Goal: Task Accomplishment & Management: Manage account settings

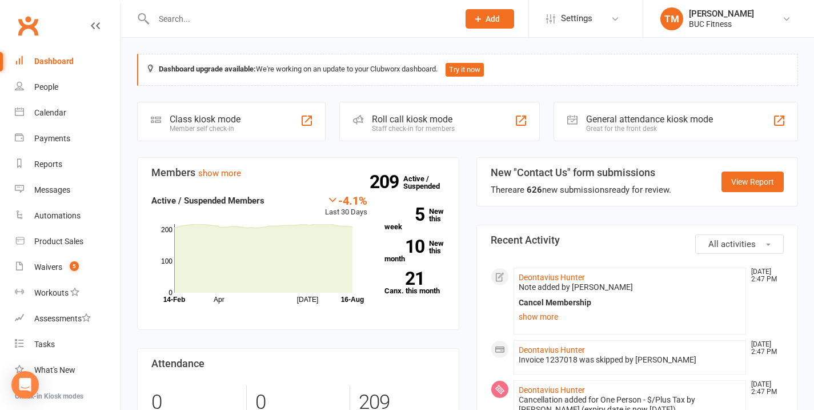
click at [197, 16] on input "text" at bounding box center [300, 19] width 300 height 16
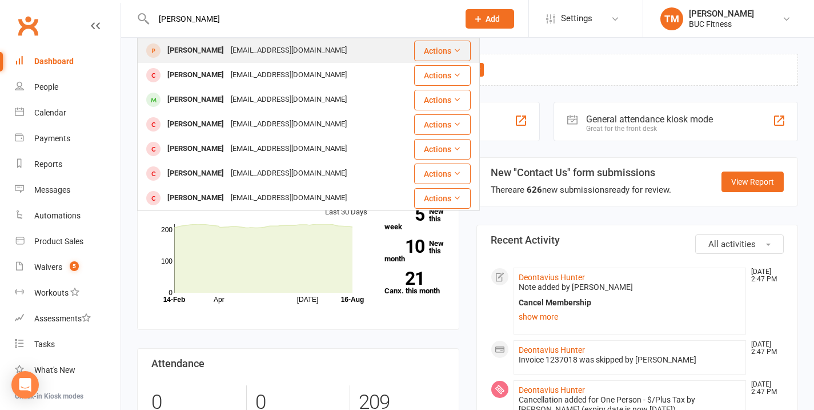
type input "[PERSON_NAME]"
click at [187, 45] on div "[PERSON_NAME]" at bounding box center [195, 50] width 63 height 17
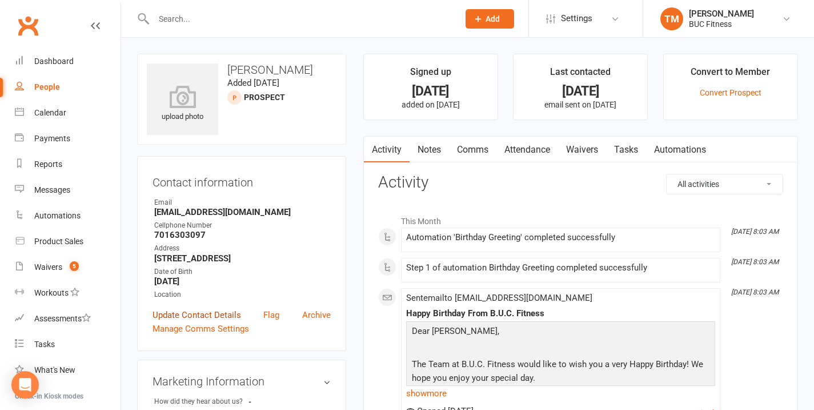
click at [216, 316] on link "Update Contact Details" at bounding box center [197, 315] width 89 height 14
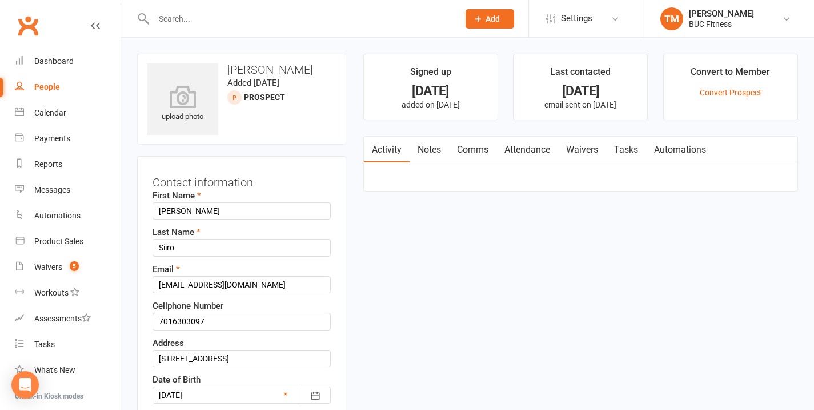
scroll to position [54, 0]
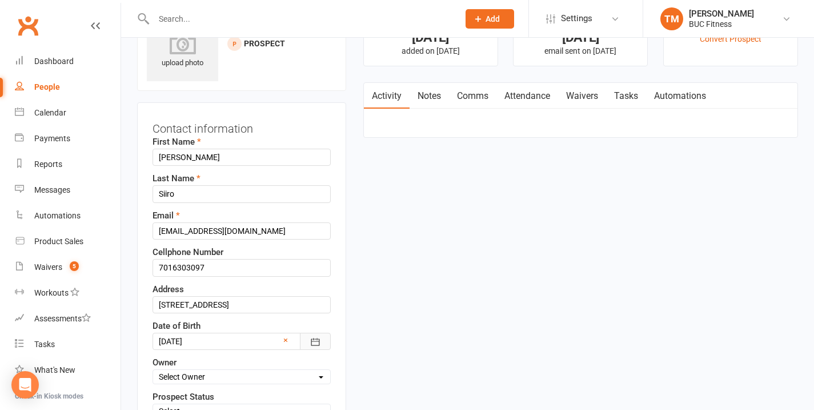
click at [316, 336] on icon "button" at bounding box center [315, 341] width 11 height 11
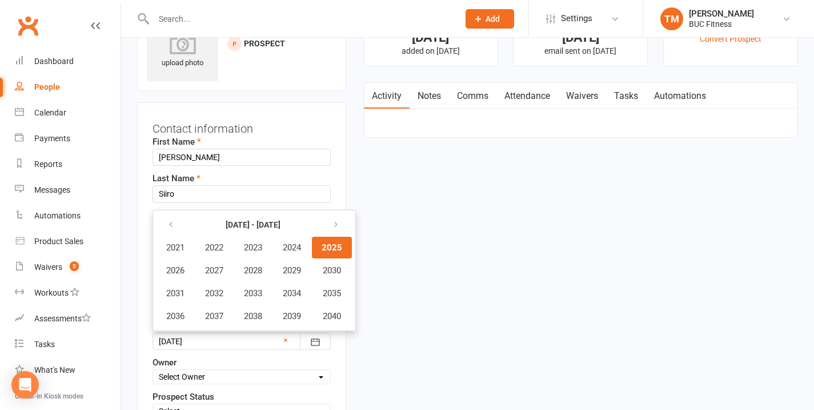
click at [187, 223] on th at bounding box center [176, 225] width 38 height 22
click at [174, 223] on icon "button" at bounding box center [171, 224] width 8 height 9
click at [173, 223] on icon "button" at bounding box center [171, 224] width 8 height 9
click at [216, 319] on span "1997" at bounding box center [214, 316] width 18 height 10
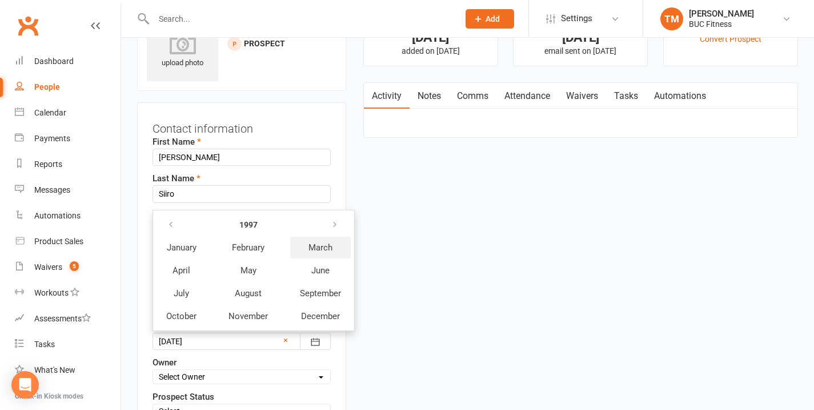
click at [323, 248] on span "March" at bounding box center [320, 247] width 24 height 10
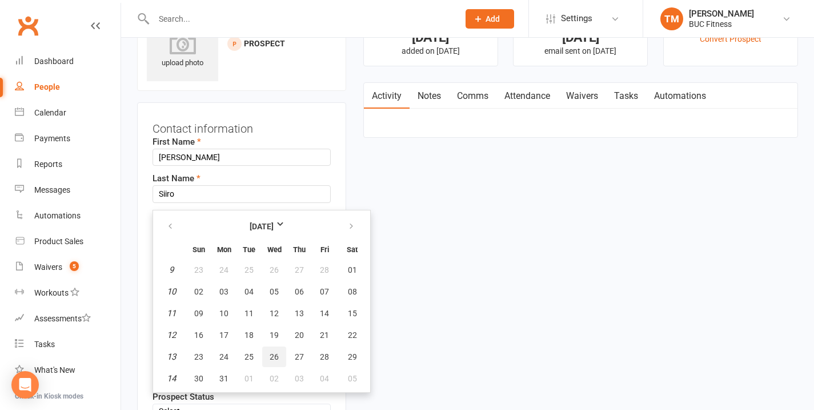
click at [275, 355] on span "26" at bounding box center [274, 356] width 9 height 9
type input "[DATE]"
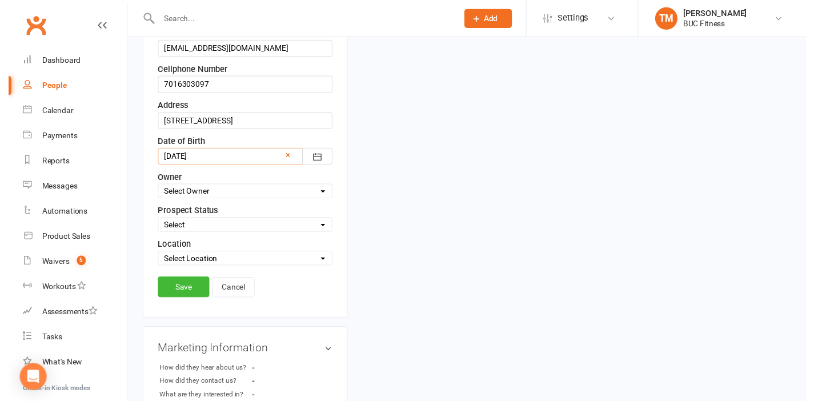
scroll to position [276, 0]
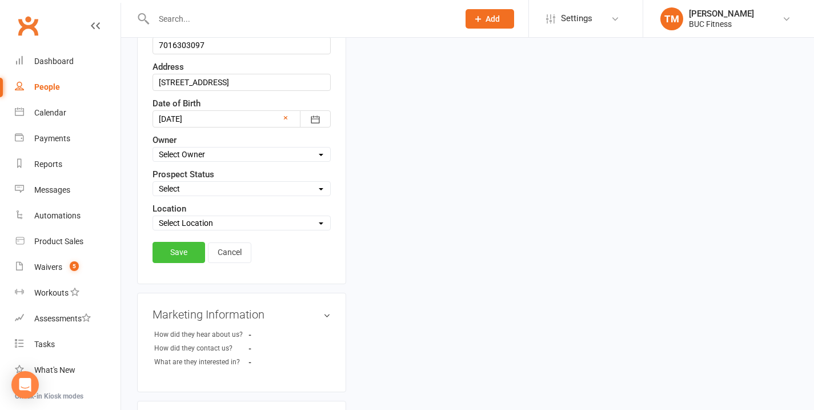
click at [177, 250] on link "Save" at bounding box center [179, 252] width 53 height 21
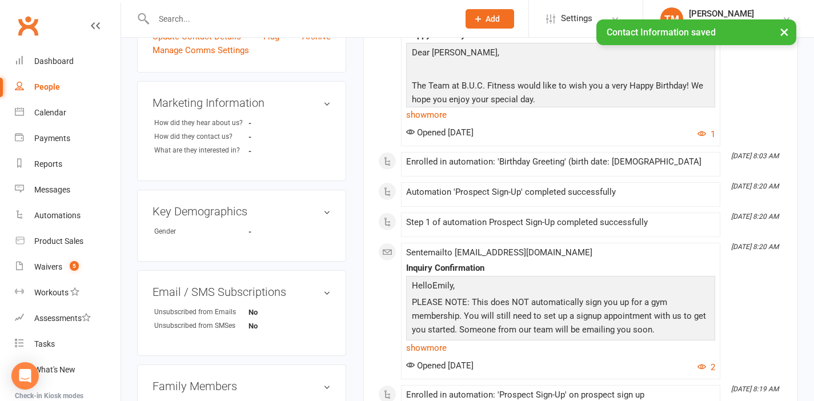
scroll to position [486, 0]
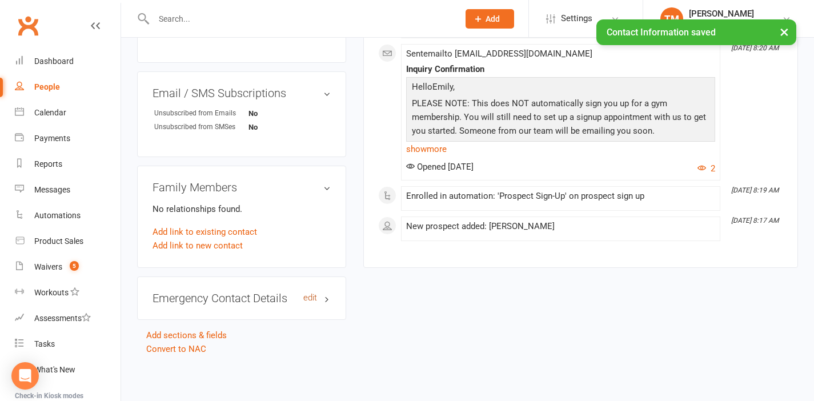
click at [313, 293] on link "edit" at bounding box center [310, 298] width 14 height 10
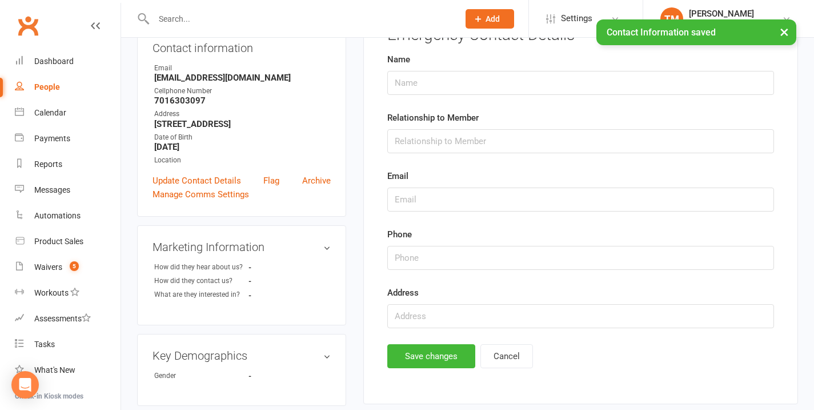
scroll to position [78, 0]
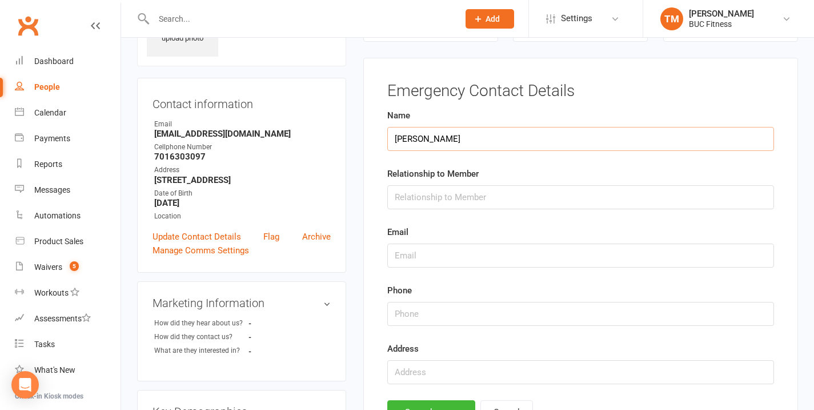
type input "[PERSON_NAME]"
type input "boyfriend"
type input "[PHONE_NUMBER]"
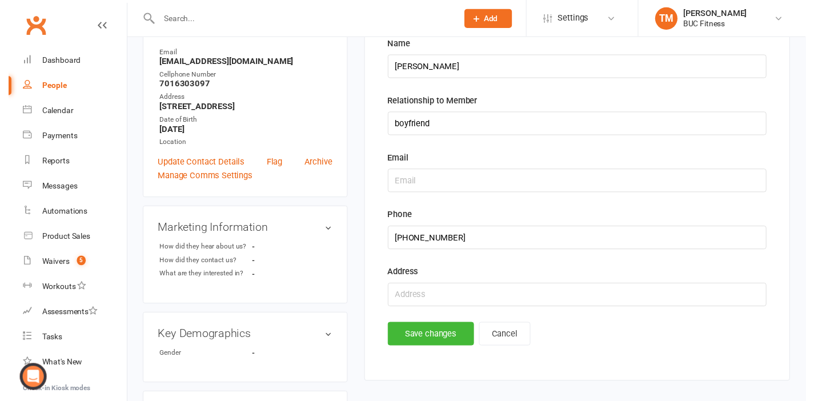
scroll to position [243, 0]
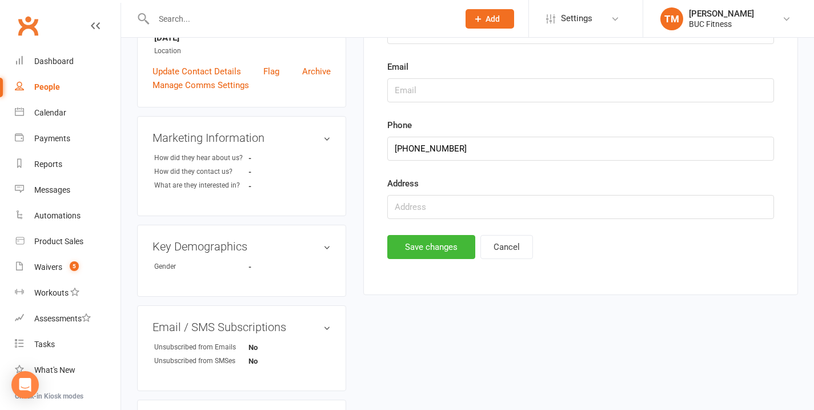
click at [426, 238] on button "Save changes" at bounding box center [431, 247] width 88 height 24
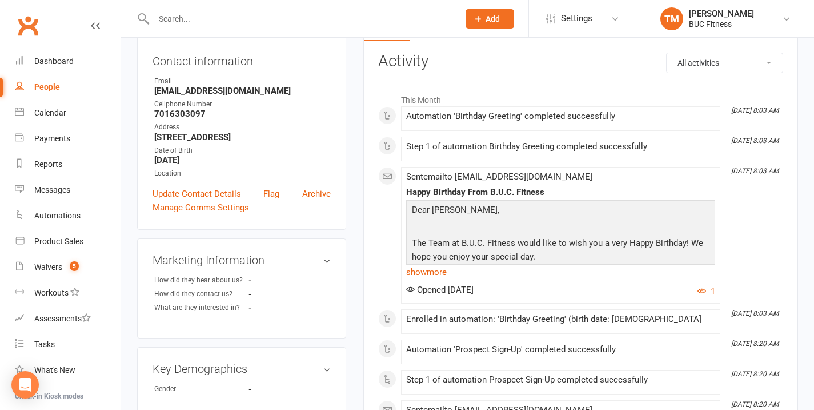
scroll to position [0, 0]
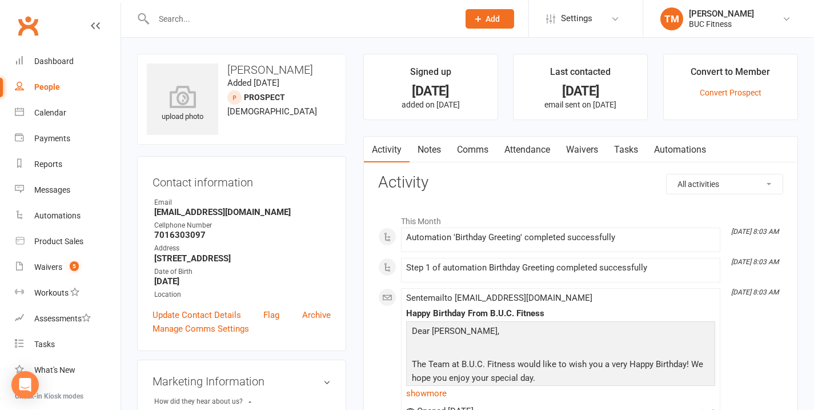
click at [437, 153] on link "Notes" at bounding box center [429, 150] width 39 height 26
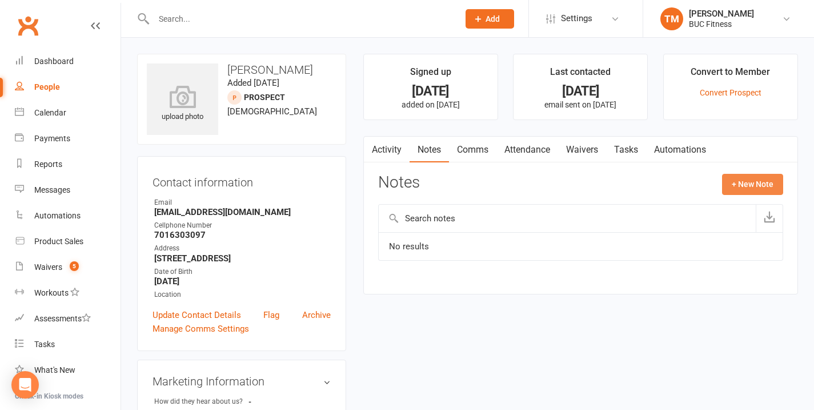
click at [746, 182] on button "+ New Note" at bounding box center [752, 184] width 61 height 21
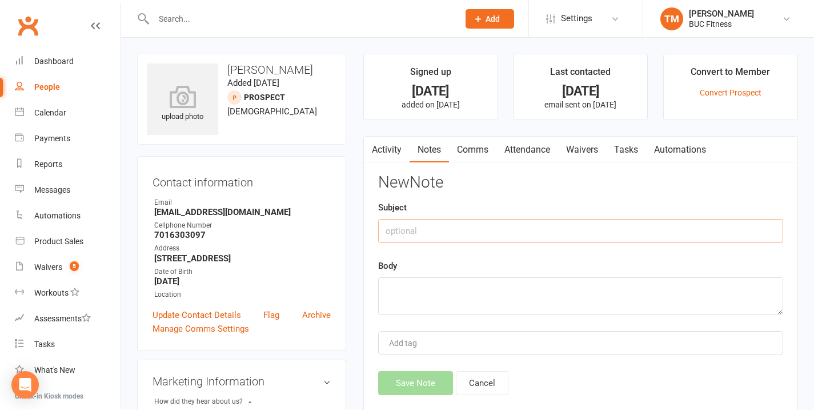
click at [412, 226] on input "text" at bounding box center [580, 231] width 405 height 24
type input "O"
drag, startPoint x: 547, startPoint y: 226, endPoint x: 380, endPoint y: 221, distance: 166.3
click at [380, 221] on input "Couples Membership with [PERSON_NAME]" at bounding box center [580, 231] width 405 height 24
type input "Couples Membership with [PERSON_NAME]"
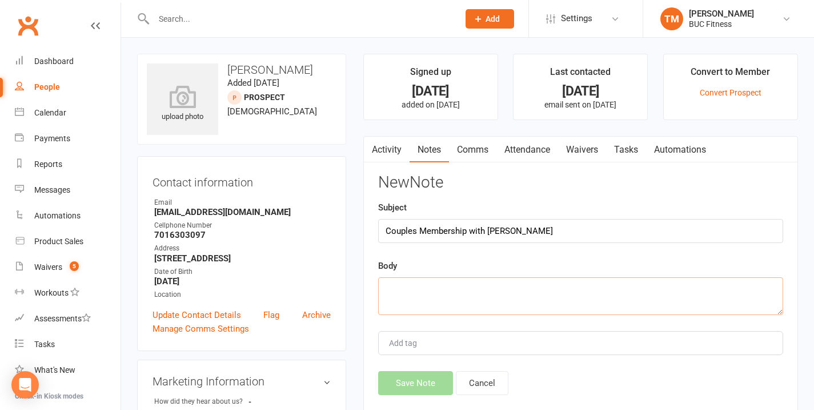
click at [400, 284] on textarea at bounding box center [580, 296] width 405 height 38
paste textarea "Couples Membership with [PERSON_NAME]"
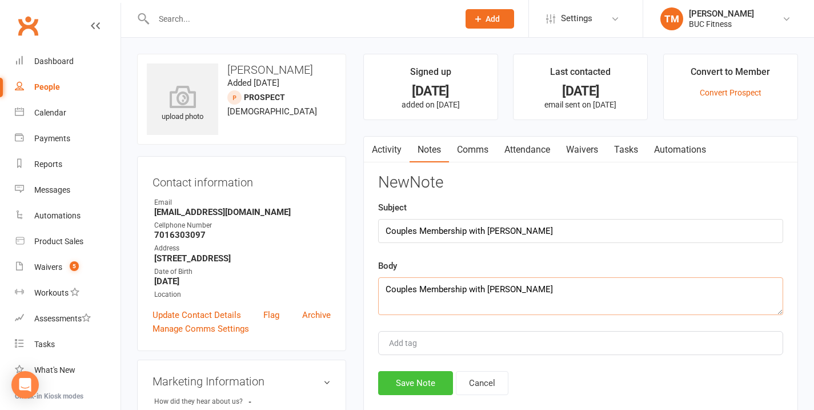
type textarea "Couples Membership with [PERSON_NAME]"
click at [415, 387] on button "Save Note" at bounding box center [415, 383] width 75 height 24
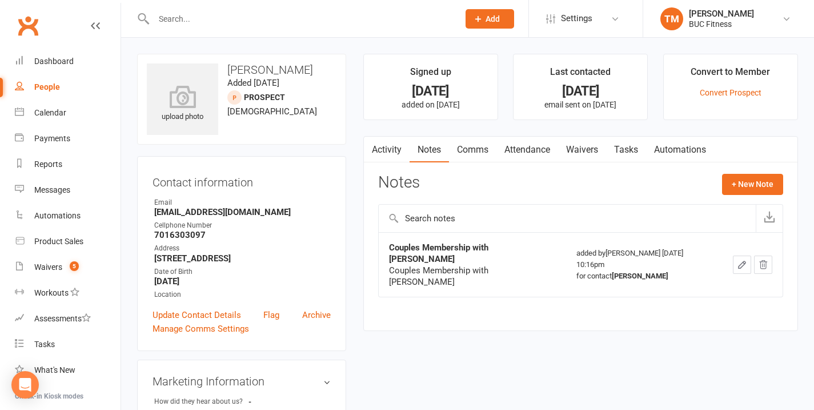
click at [182, 15] on input "text" at bounding box center [300, 19] width 300 height 16
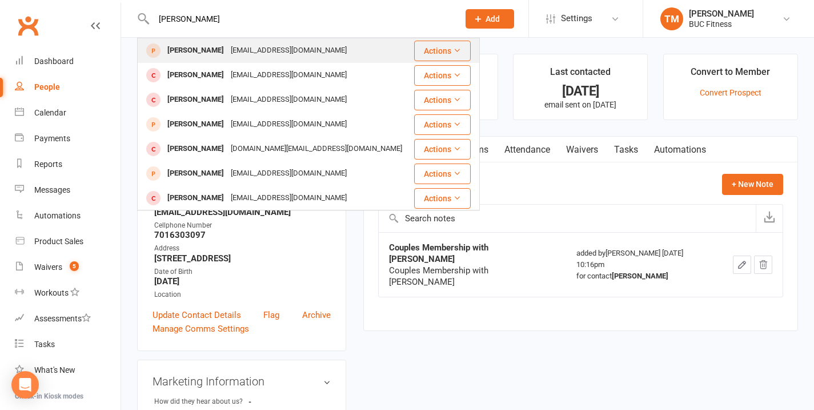
type input "[PERSON_NAME]"
click at [236, 47] on div "[EMAIL_ADDRESS][DOMAIN_NAME]" at bounding box center [288, 50] width 123 height 17
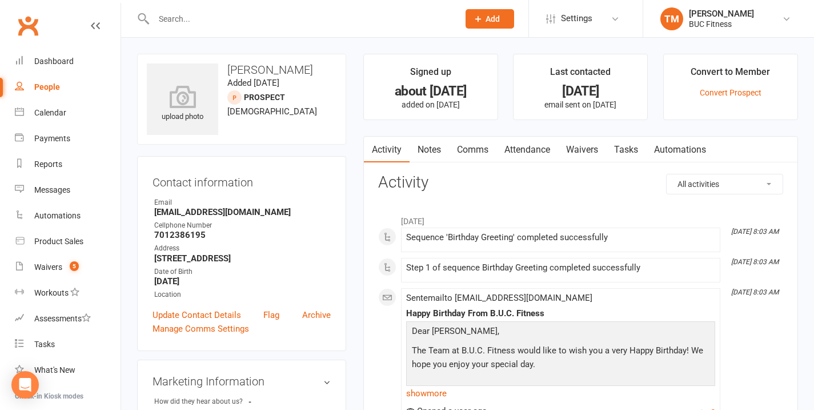
click at [262, 17] on input "text" at bounding box center [300, 19] width 300 height 16
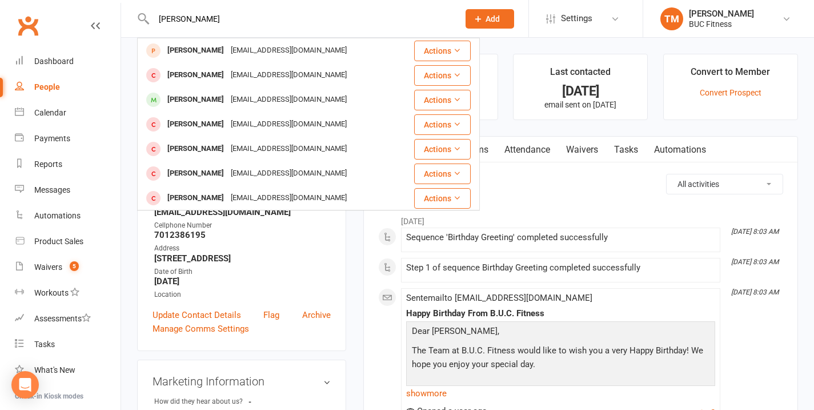
type input "[PERSON_NAME]"
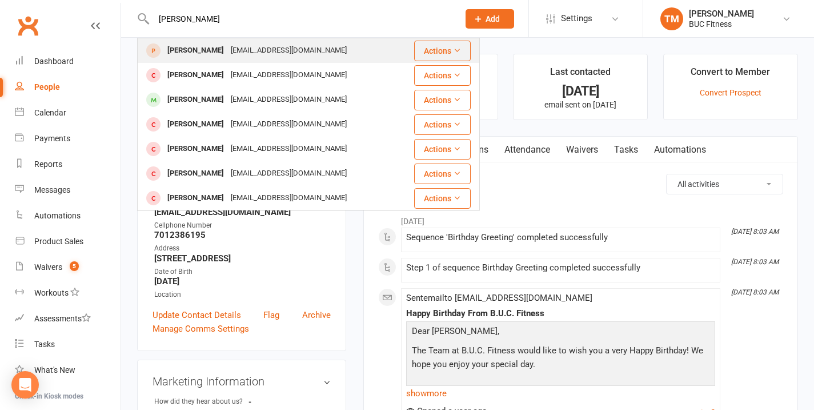
drag, startPoint x: 262, startPoint y: 17, endPoint x: 264, endPoint y: 42, distance: 25.2
click at [264, 42] on div "[EMAIL_ADDRESS][DOMAIN_NAME]" at bounding box center [288, 50] width 123 height 17
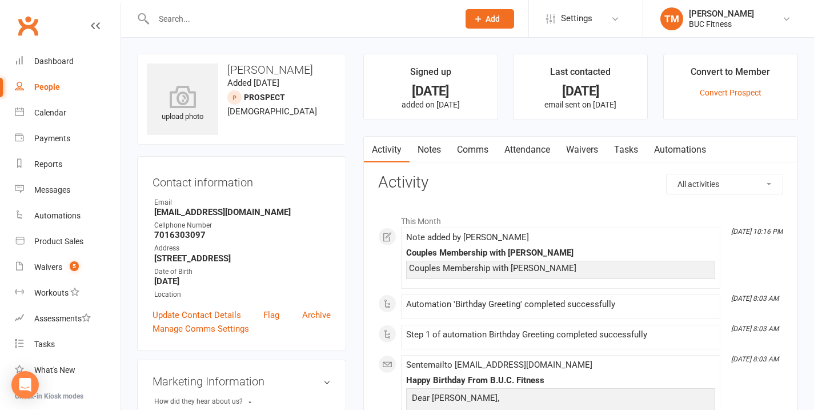
click at [266, 27] on div at bounding box center [294, 18] width 314 height 37
click at [220, 26] on input "text" at bounding box center [300, 19] width 300 height 16
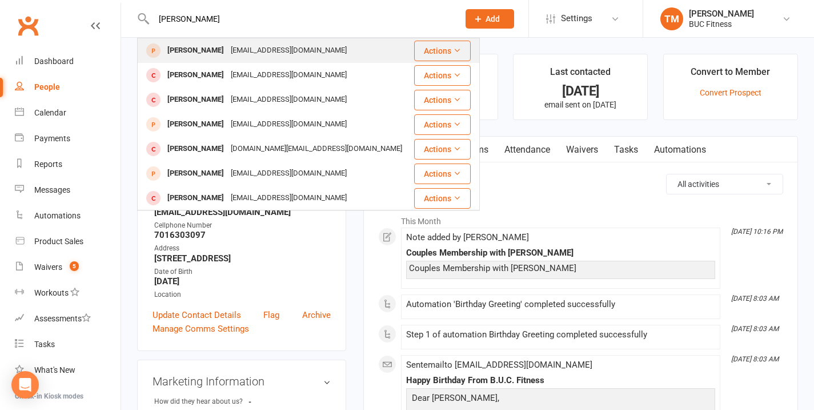
type input "[PERSON_NAME]"
click at [256, 57] on div "[EMAIL_ADDRESS][DOMAIN_NAME]" at bounding box center [288, 50] width 123 height 17
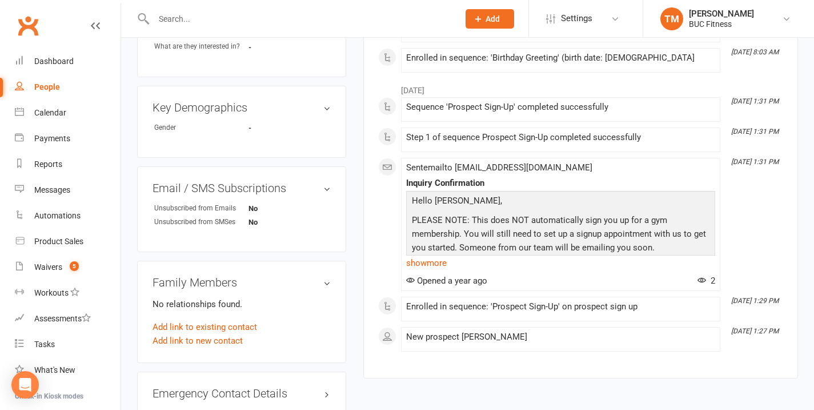
scroll to position [477, 0]
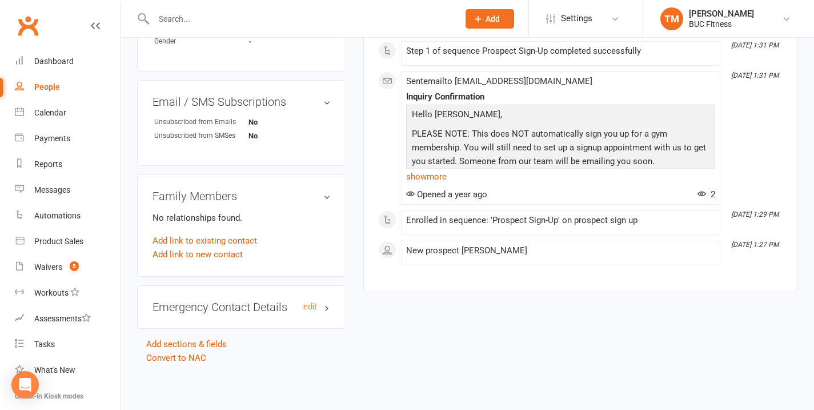
click at [192, 300] on h3 "Emergency Contact Details edit" at bounding box center [242, 306] width 178 height 13
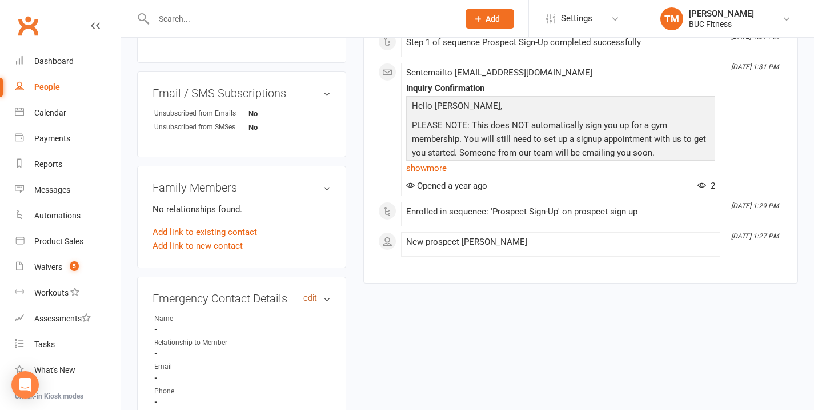
click at [311, 299] on link "edit" at bounding box center [310, 298] width 14 height 10
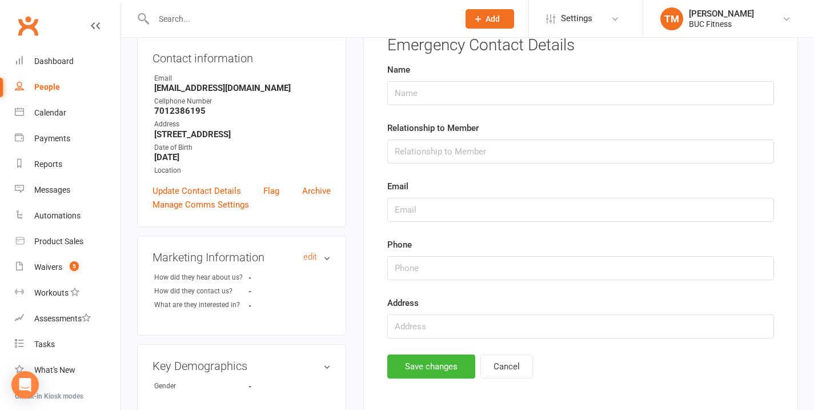
scroll to position [78, 0]
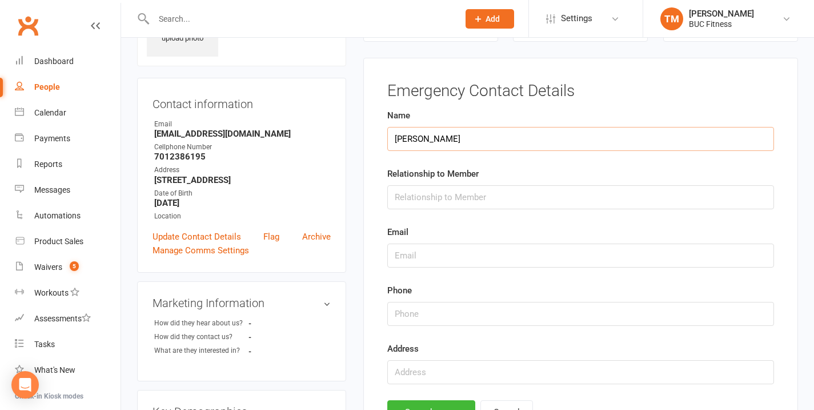
type input "[PERSON_NAME]"
type input "girlfriend"
type input "[PHONE_NUMBER]"
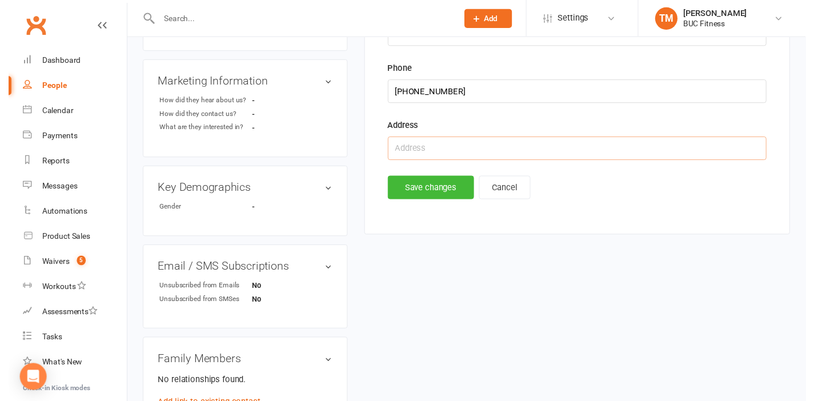
scroll to position [427, 0]
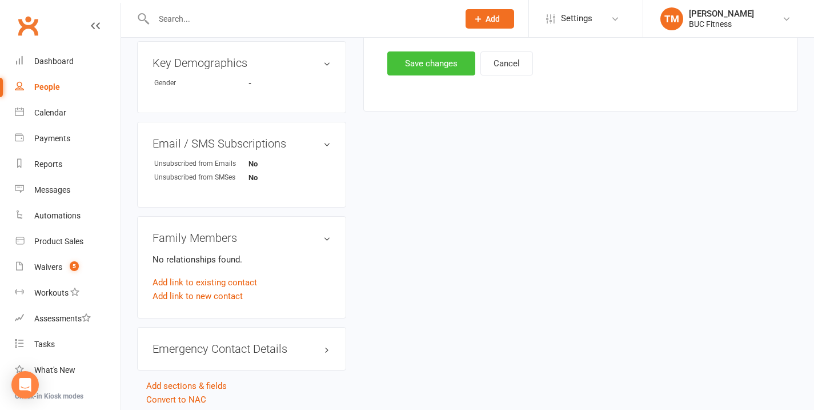
click at [429, 60] on button "Save changes" at bounding box center [431, 63] width 88 height 24
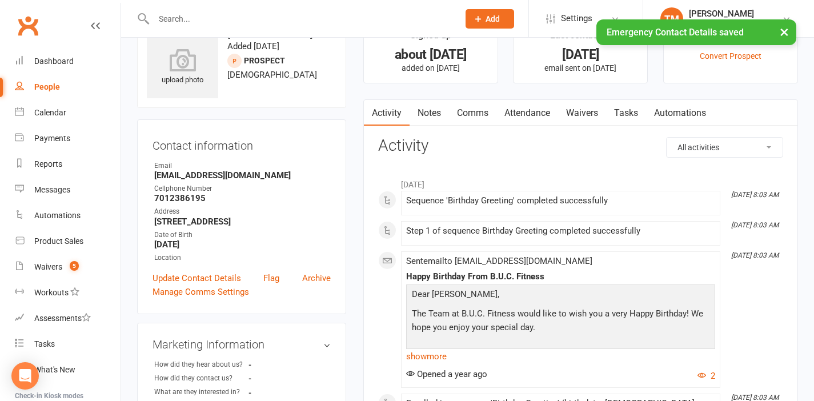
scroll to position [0, 0]
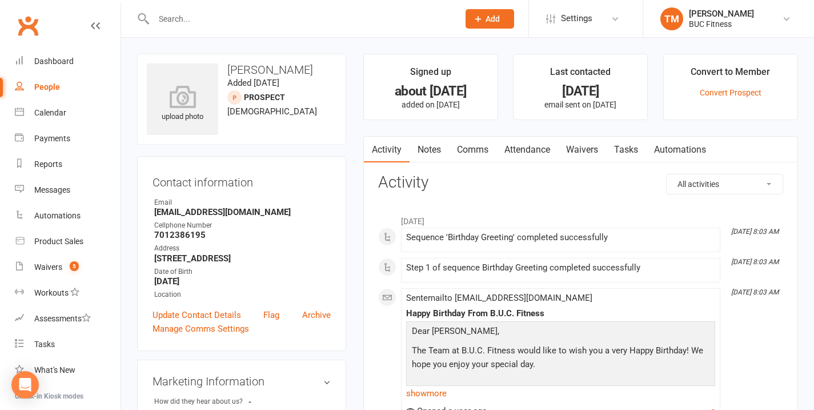
click at [435, 156] on link "Notes" at bounding box center [429, 150] width 39 height 26
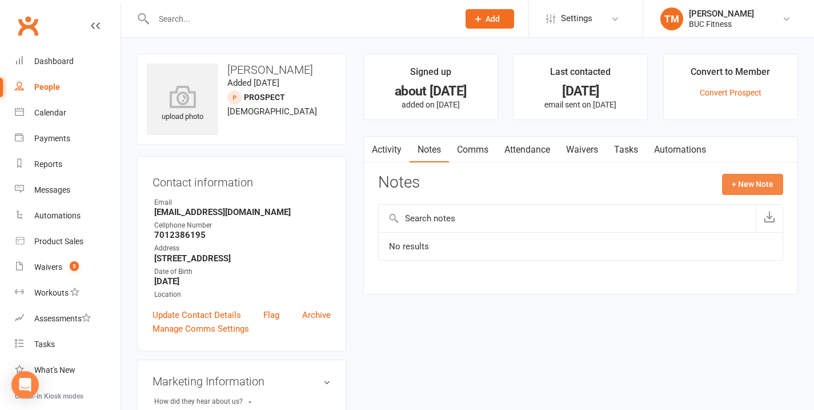
click at [751, 179] on button "+ New Note" at bounding box center [752, 184] width 61 height 21
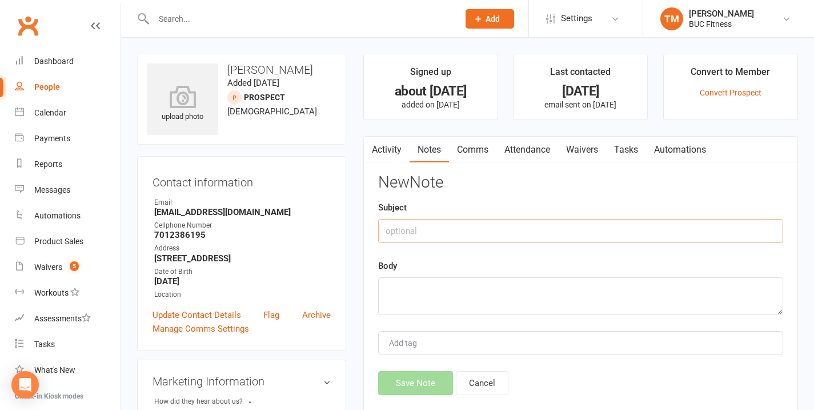
click at [407, 230] on input "text" at bounding box center [580, 231] width 405 height 24
type input "Couples Membership with [PERSON_NAME]"
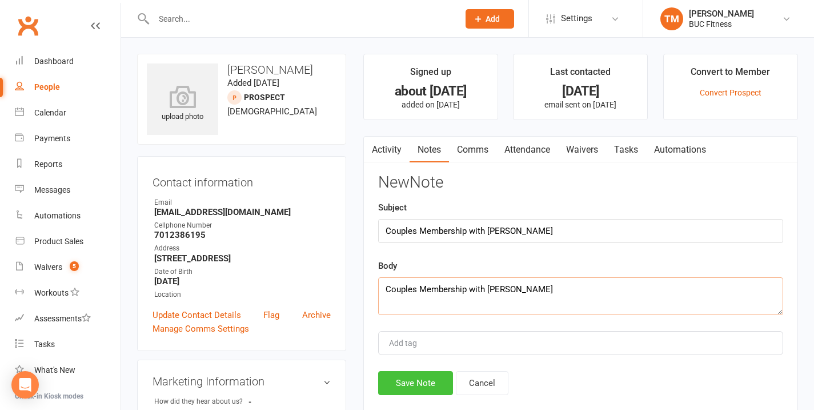
type textarea "Couples Membership with [PERSON_NAME]"
click at [414, 391] on button "Save Note" at bounding box center [415, 383] width 75 height 24
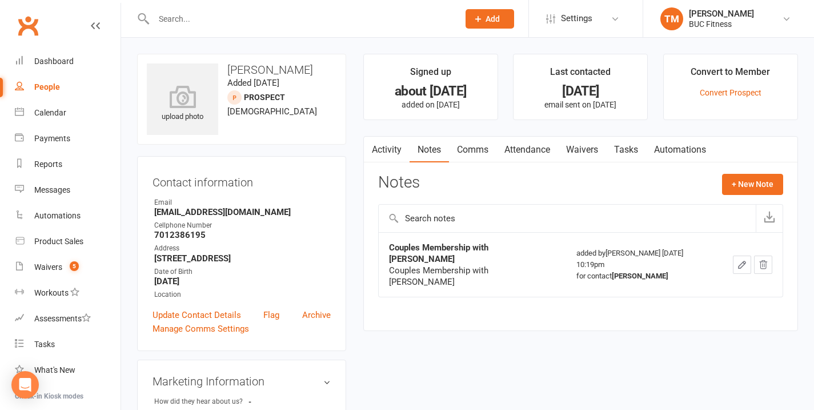
click at [395, 148] on link "Activity" at bounding box center [387, 150] width 46 height 26
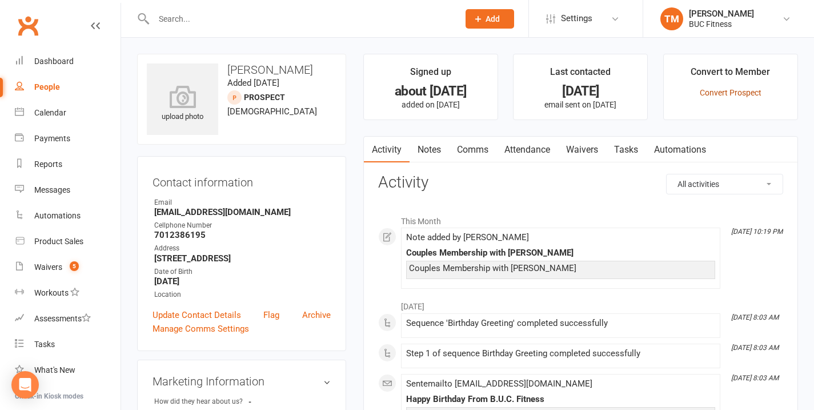
click at [731, 94] on link "Convert Prospect" at bounding box center [731, 92] width 62 height 9
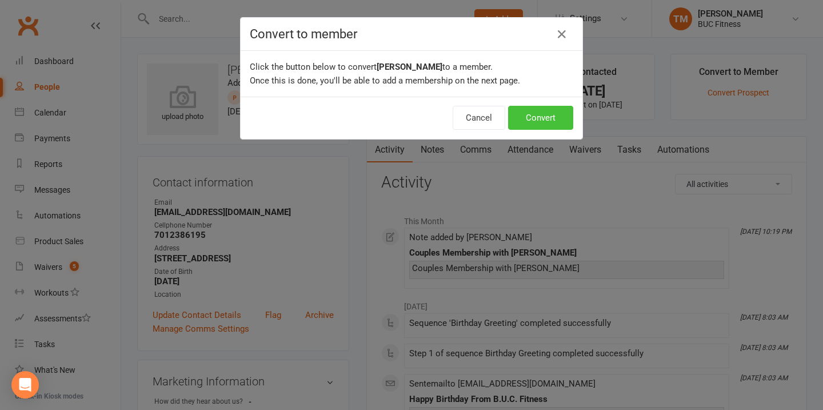
click at [524, 114] on button "Convert" at bounding box center [540, 118] width 65 height 24
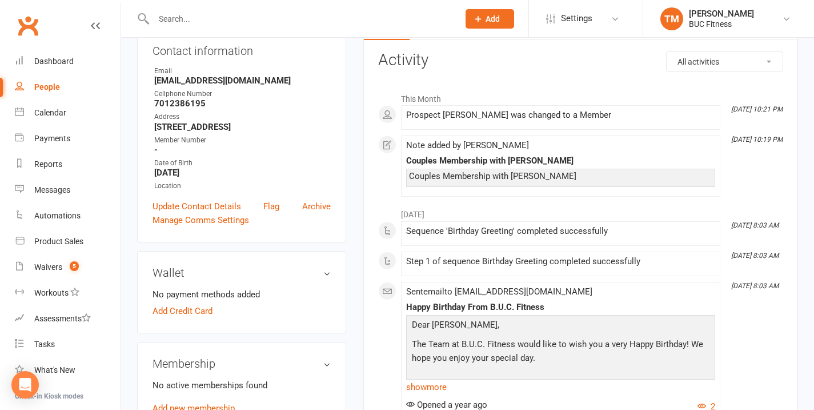
scroll to position [183, 0]
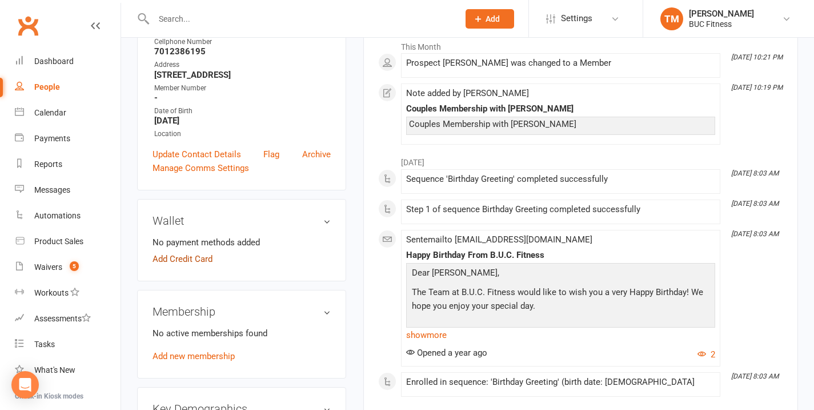
click at [187, 260] on link "Add Credit Card" at bounding box center [183, 259] width 60 height 14
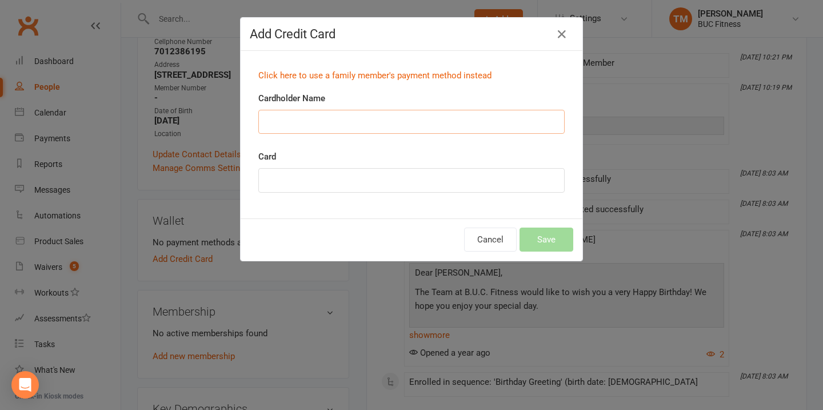
click at [286, 130] on input "Cardholder Name" at bounding box center [411, 122] width 306 height 24
type input "[PERSON_NAME]"
click at [554, 245] on button "Save" at bounding box center [546, 239] width 54 height 24
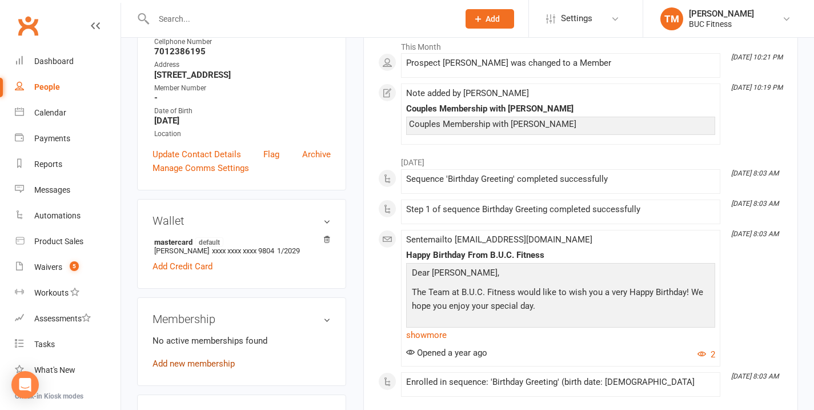
click at [199, 366] on link "Add new membership" at bounding box center [194, 363] width 82 height 10
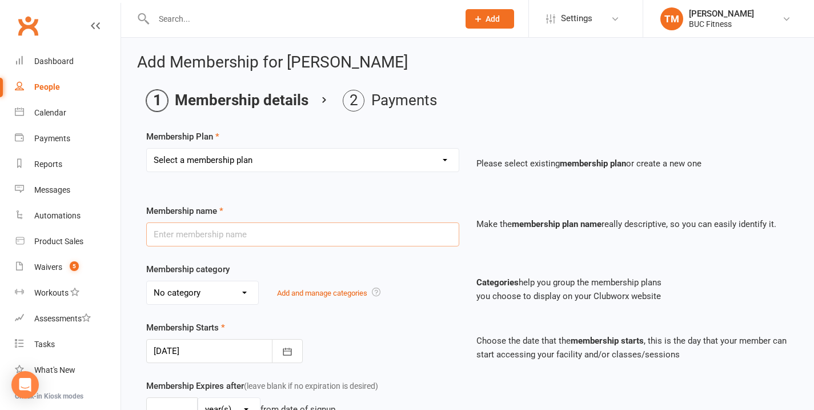
click at [218, 236] on input "text" at bounding box center [302, 234] width 313 height 24
select select "10"
type input "Bville - Two People - $ (per person)/Plus Tax"
select select "2"
type input "0"
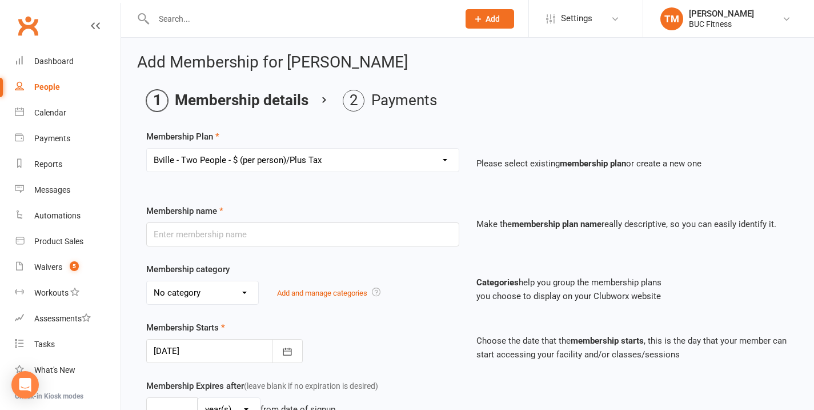
select select "2"
type input "0"
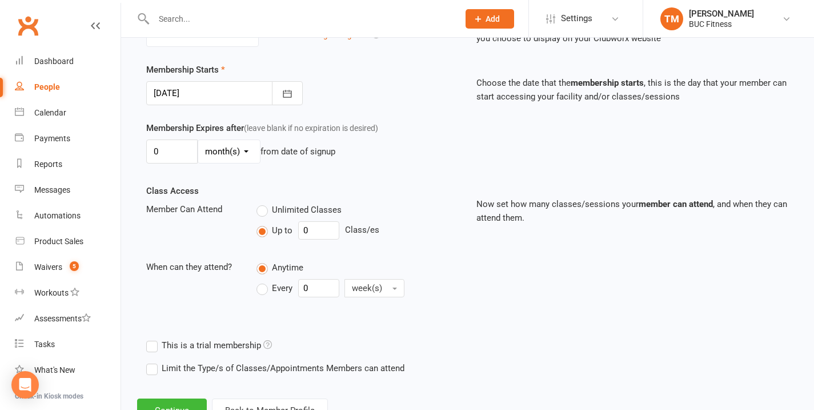
scroll to position [312, 0]
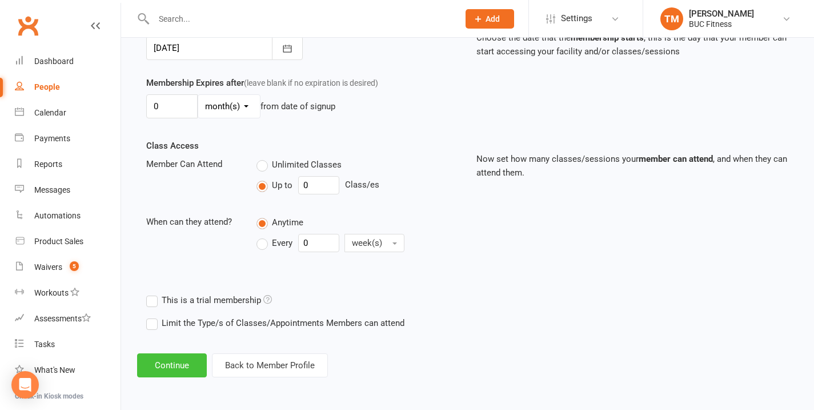
click at [175, 359] on button "Continue" at bounding box center [172, 365] width 70 height 24
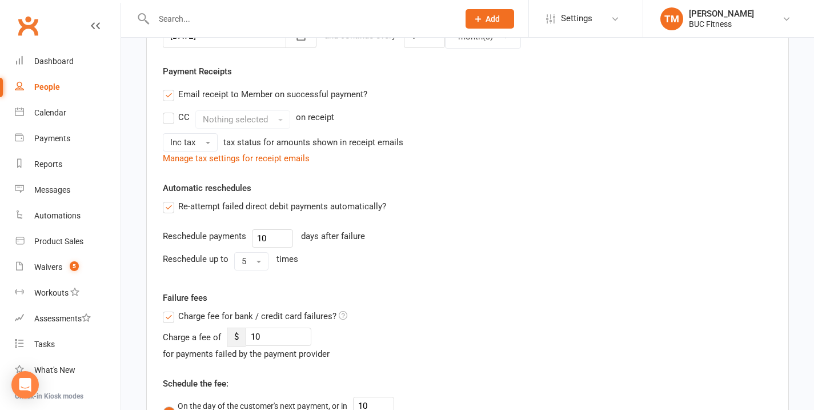
scroll to position [0, 0]
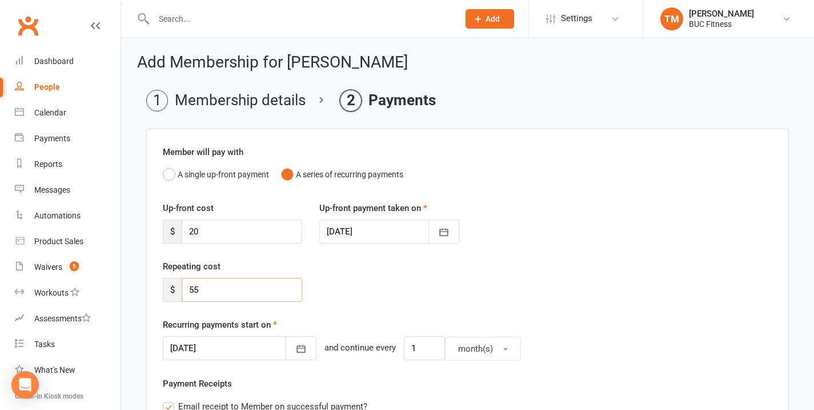
drag, startPoint x: 209, startPoint y: 288, endPoint x: 173, endPoint y: 294, distance: 35.8
click at [173, 294] on div "$ 55" at bounding box center [232, 290] width 139 height 24
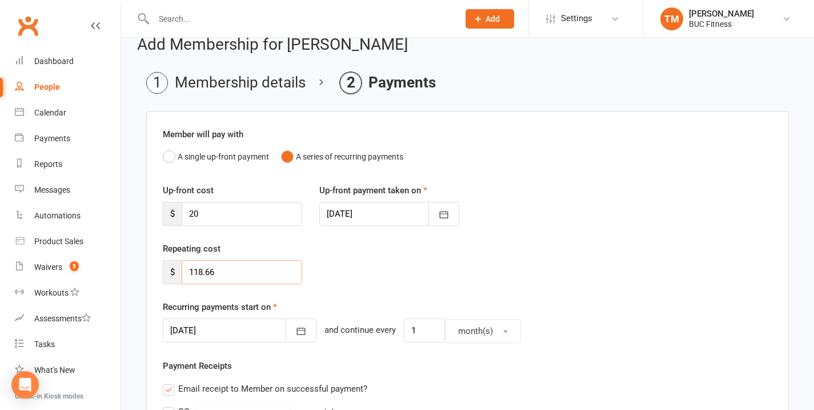
scroll to position [47, 0]
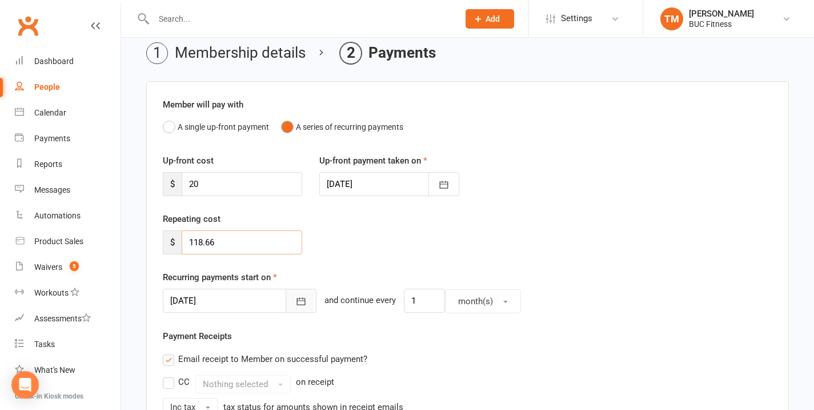
type input "118.66"
click at [297, 300] on icon "button" at bounding box center [301, 301] width 9 height 7
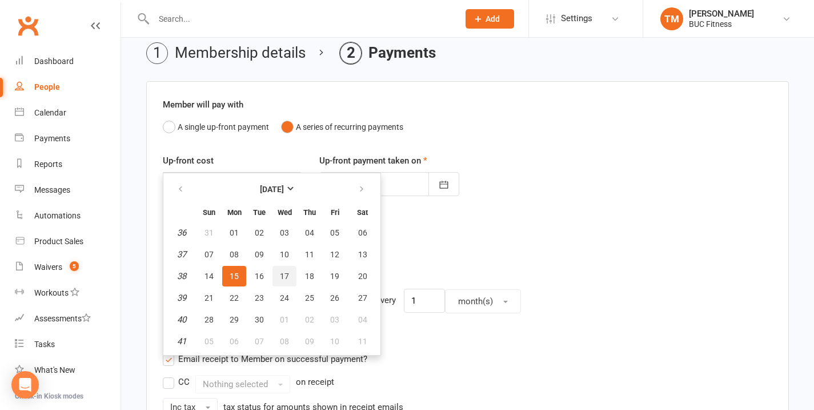
click at [282, 277] on span "17" at bounding box center [284, 275] width 9 height 9
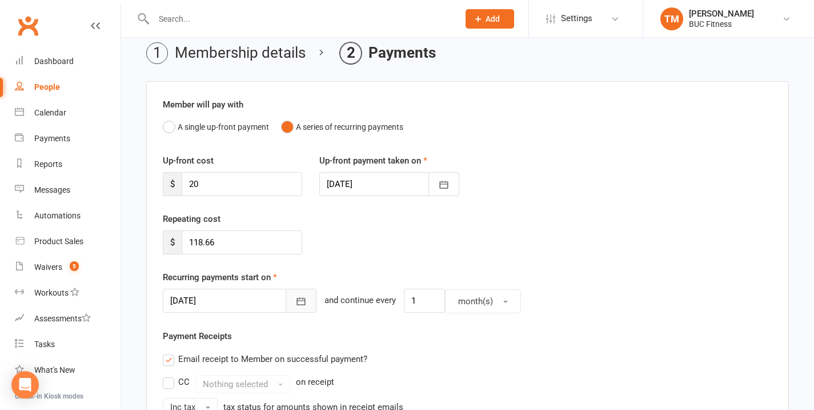
click at [295, 296] on icon "button" at bounding box center [300, 300] width 11 height 11
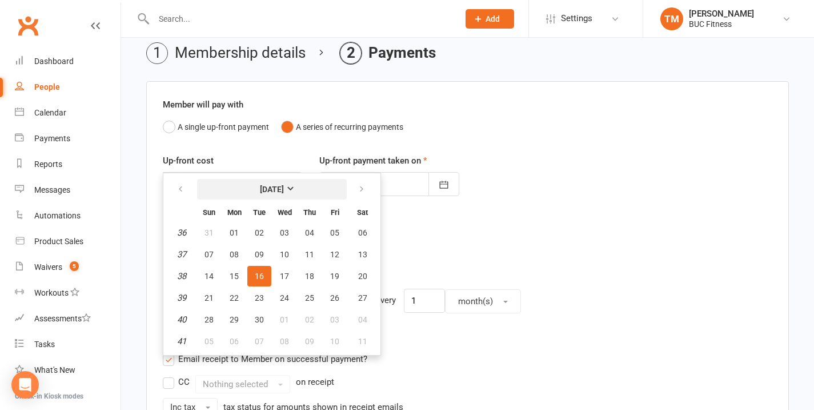
click at [288, 194] on button "[DATE]" at bounding box center [272, 189] width 150 height 21
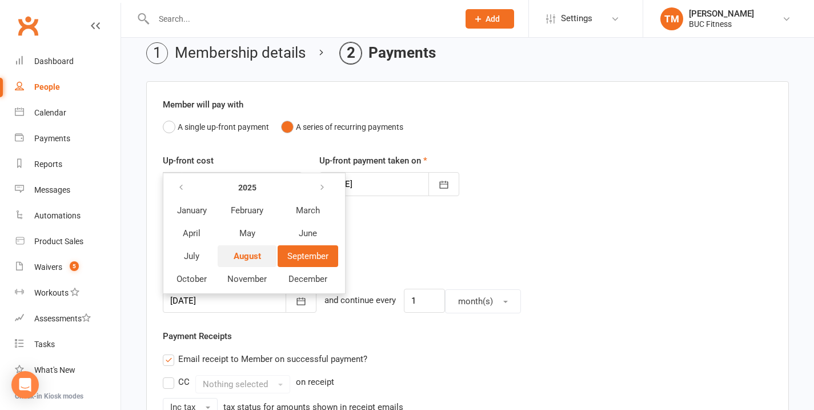
click at [251, 253] on span "August" at bounding box center [247, 256] width 27 height 10
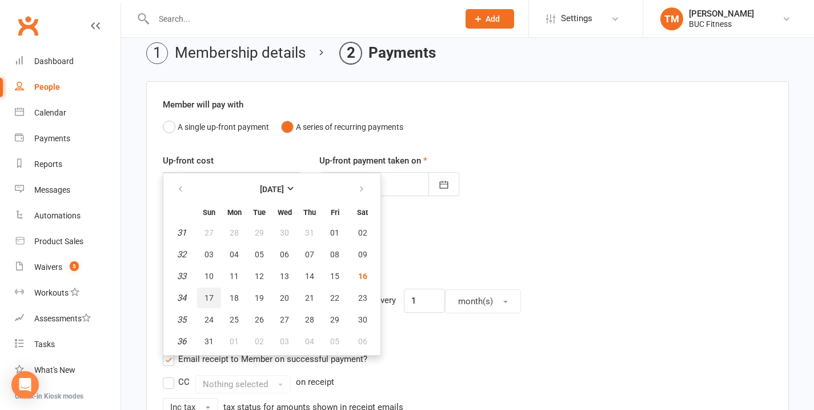
click at [212, 295] on span "17" at bounding box center [209, 297] width 9 height 9
type input "[DATE]"
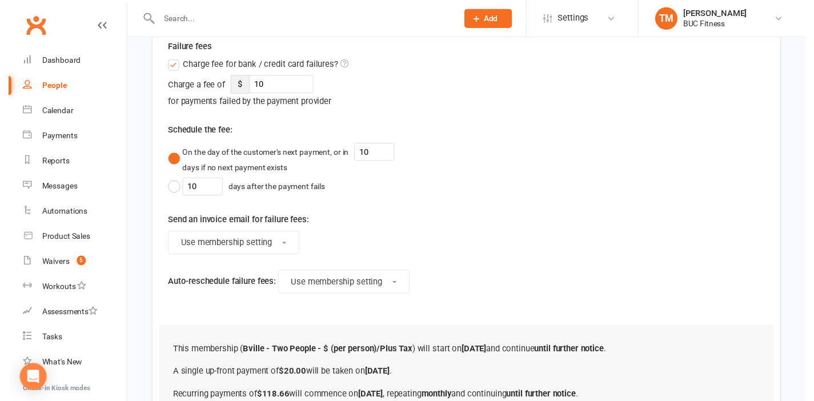
scroll to position [696, 0]
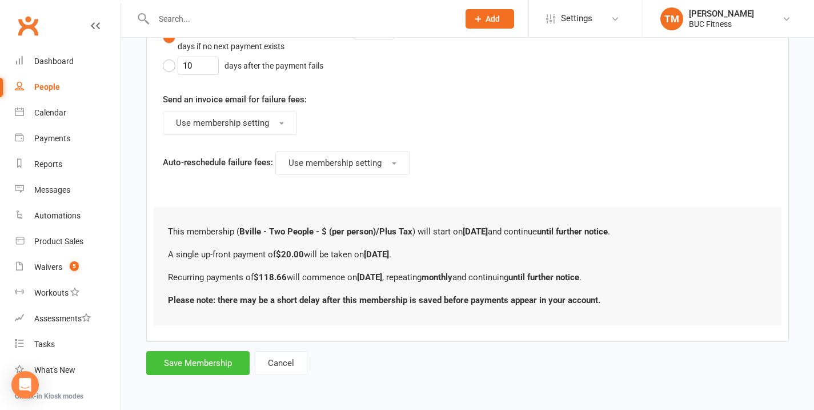
click at [217, 352] on button "Save Membership" at bounding box center [197, 363] width 103 height 24
